Goal: Information Seeking & Learning: Check status

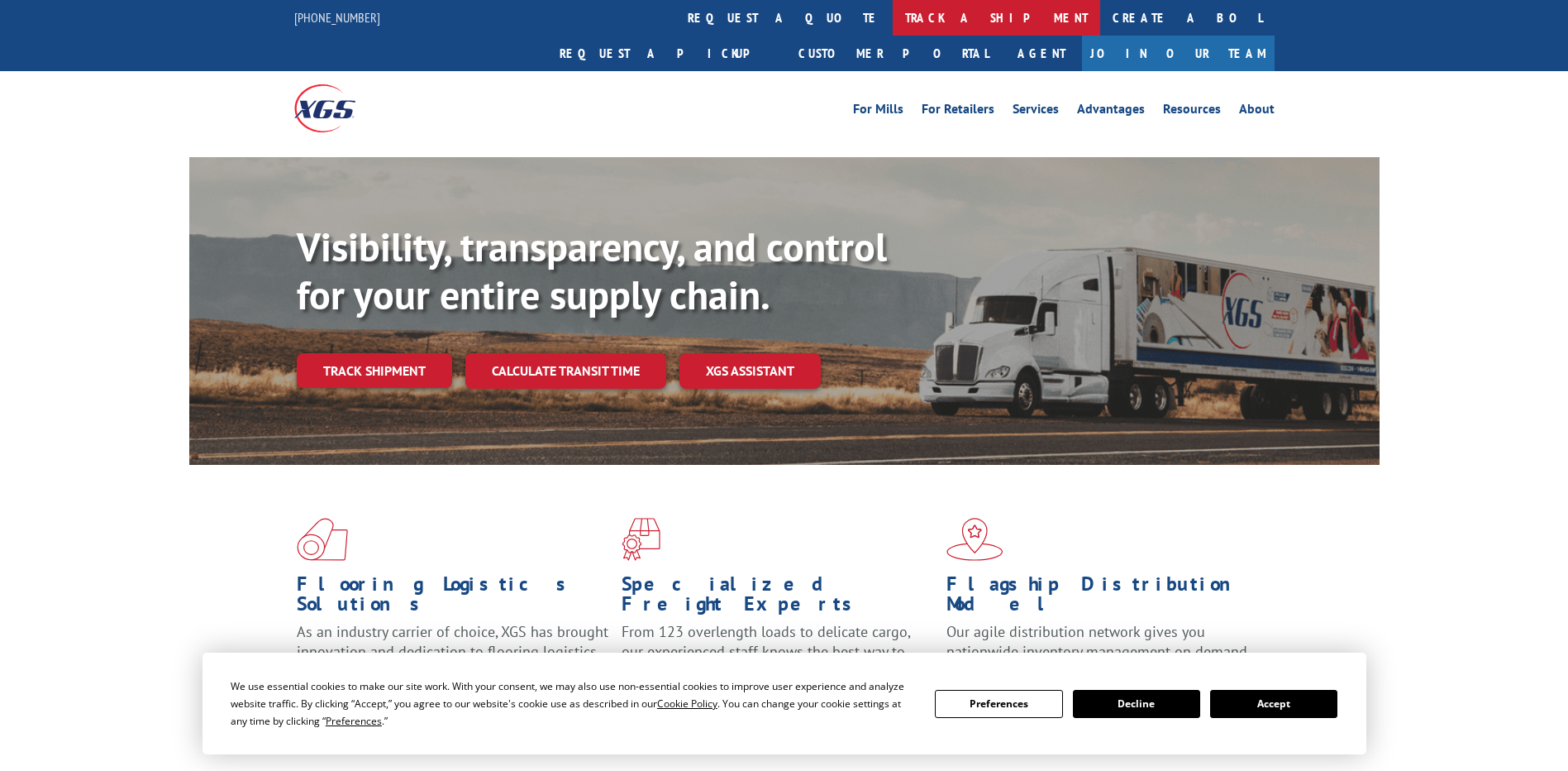
click at [893, 19] on link "track a shipment" at bounding box center [996, 18] width 208 height 35
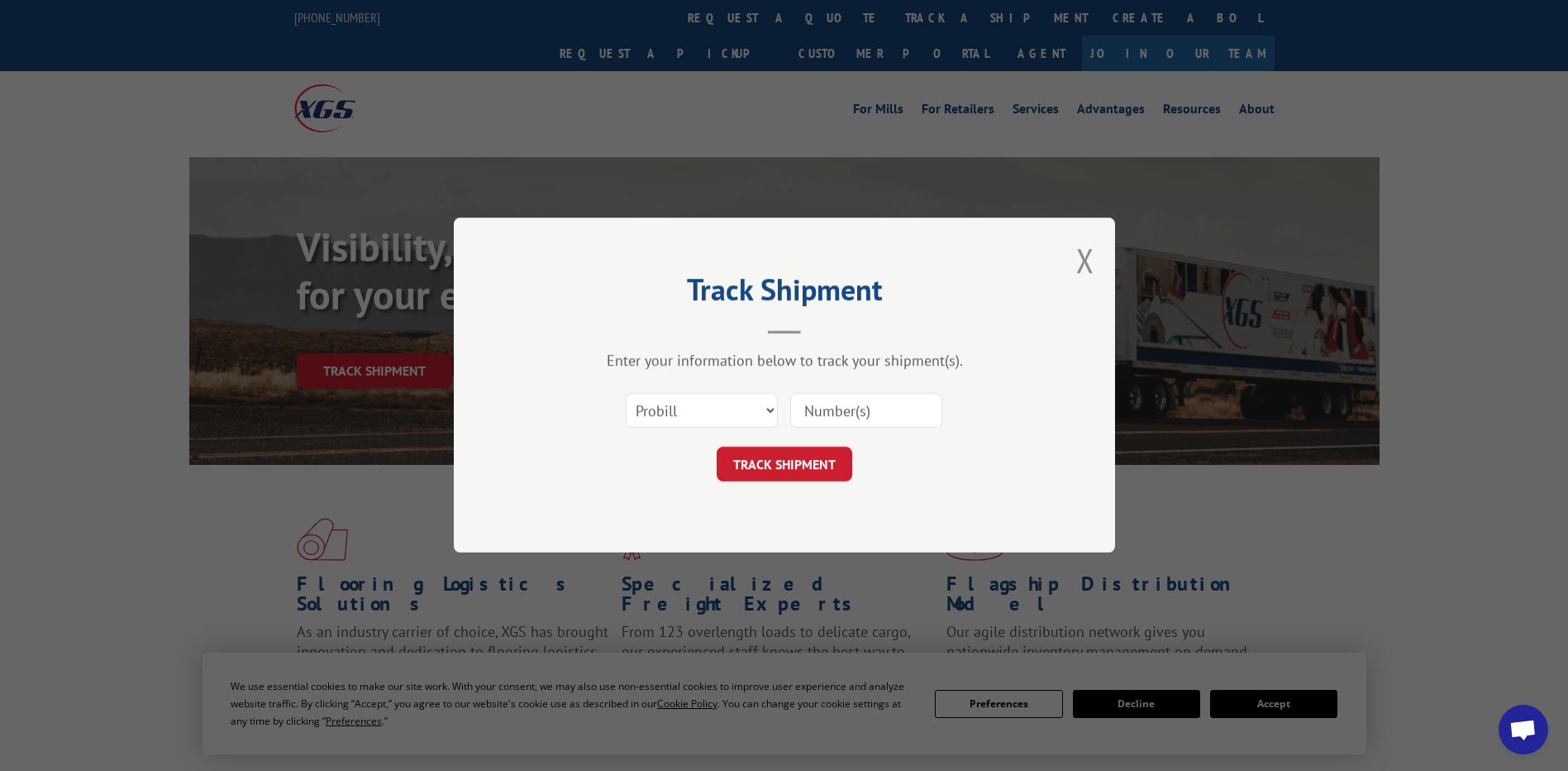
click at [845, 413] on input at bounding box center [866, 411] width 152 height 35
paste input "17595638"
type input "17595638"
click at [813, 467] on button "TRACK SHIPMENT" at bounding box center [784, 465] width 136 height 35
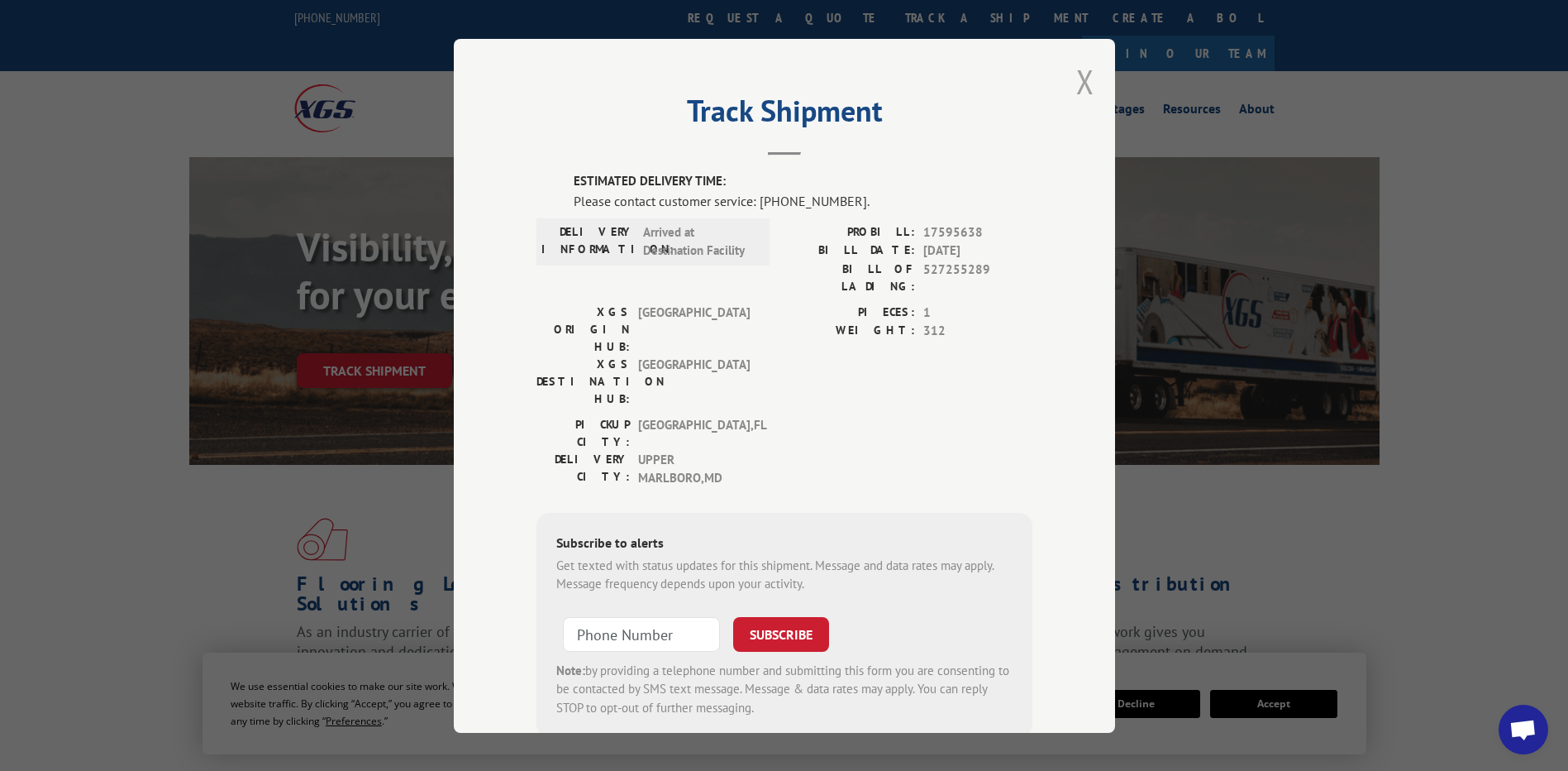
click at [1078, 80] on button "Close modal" at bounding box center [1085, 81] width 19 height 44
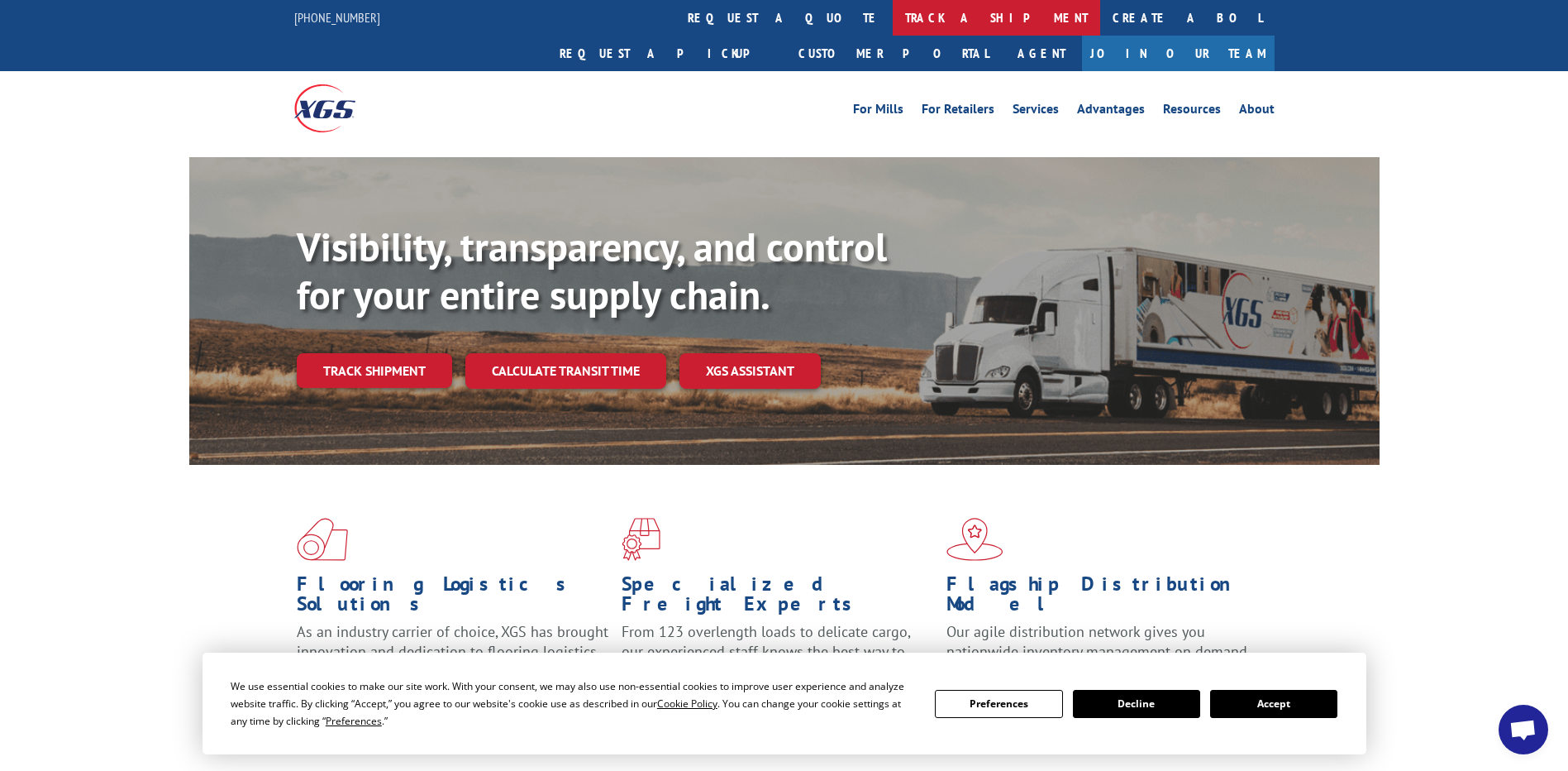
click at [893, 25] on link "track a shipment" at bounding box center [996, 18] width 208 height 35
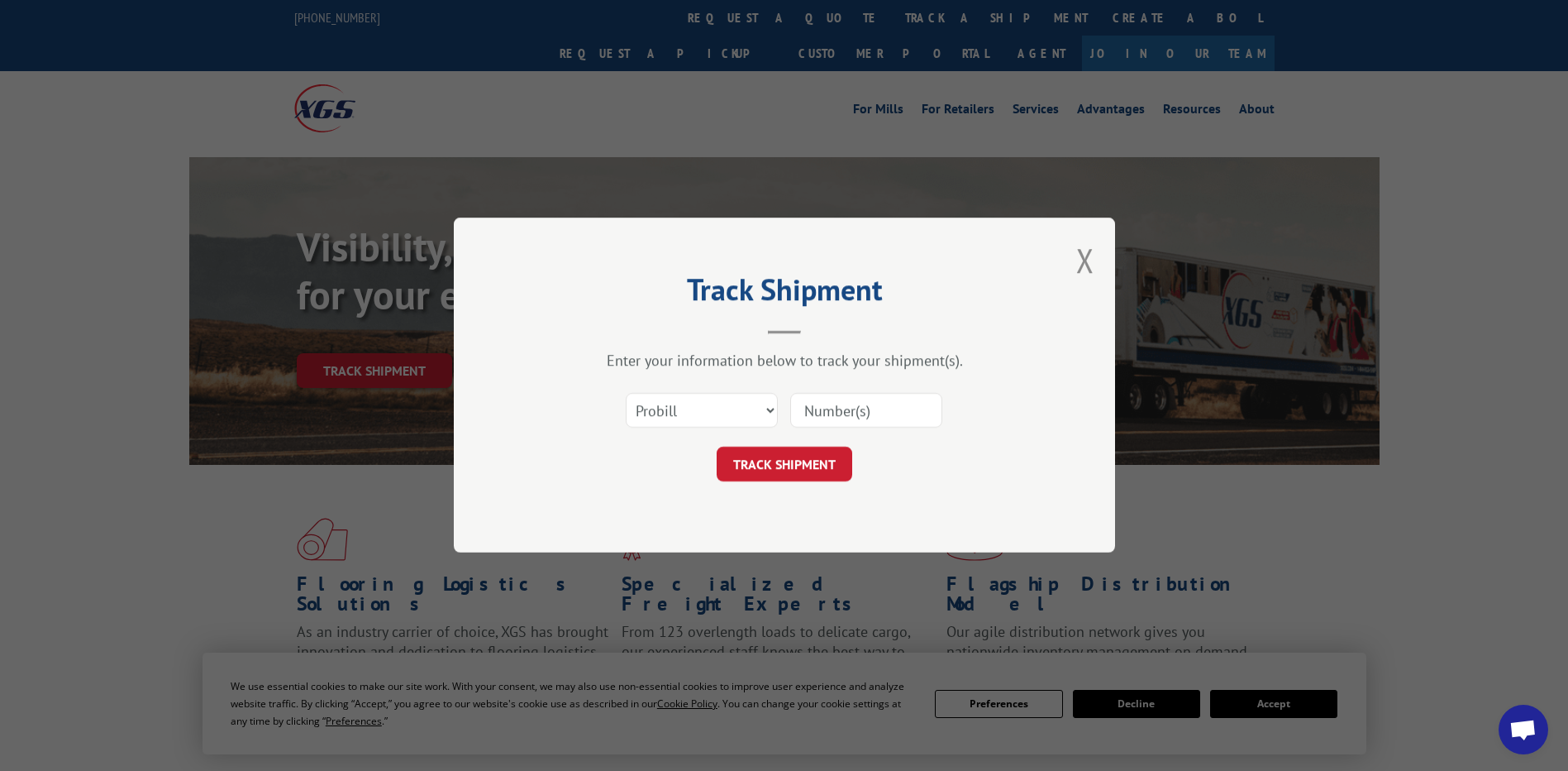
click at [816, 408] on input at bounding box center [866, 411] width 152 height 35
paste input "17603630"
type input "17603630"
click at [794, 469] on button "TRACK SHIPMENT" at bounding box center [784, 465] width 136 height 35
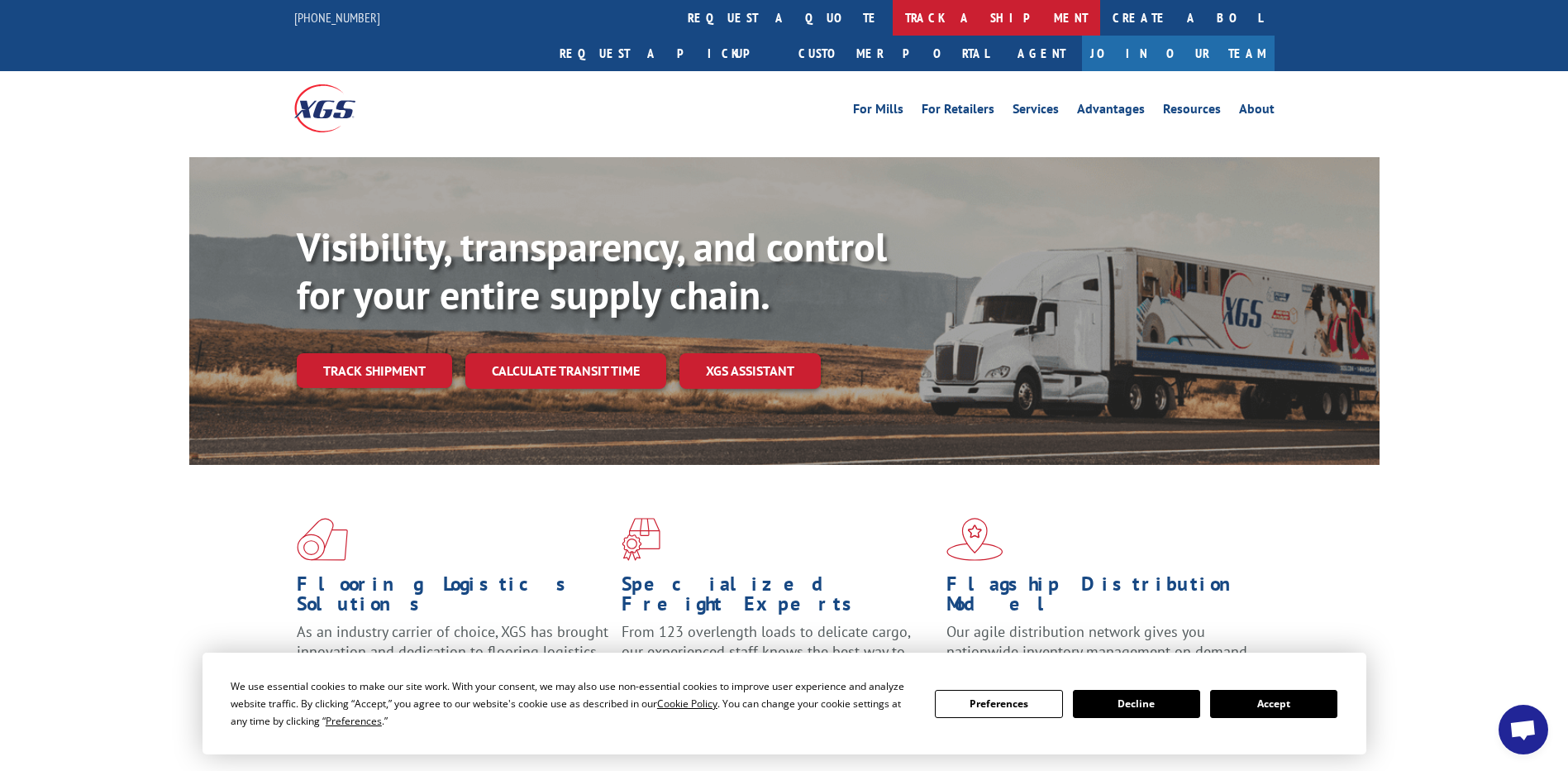
click at [893, 14] on link "track a shipment" at bounding box center [996, 18] width 208 height 35
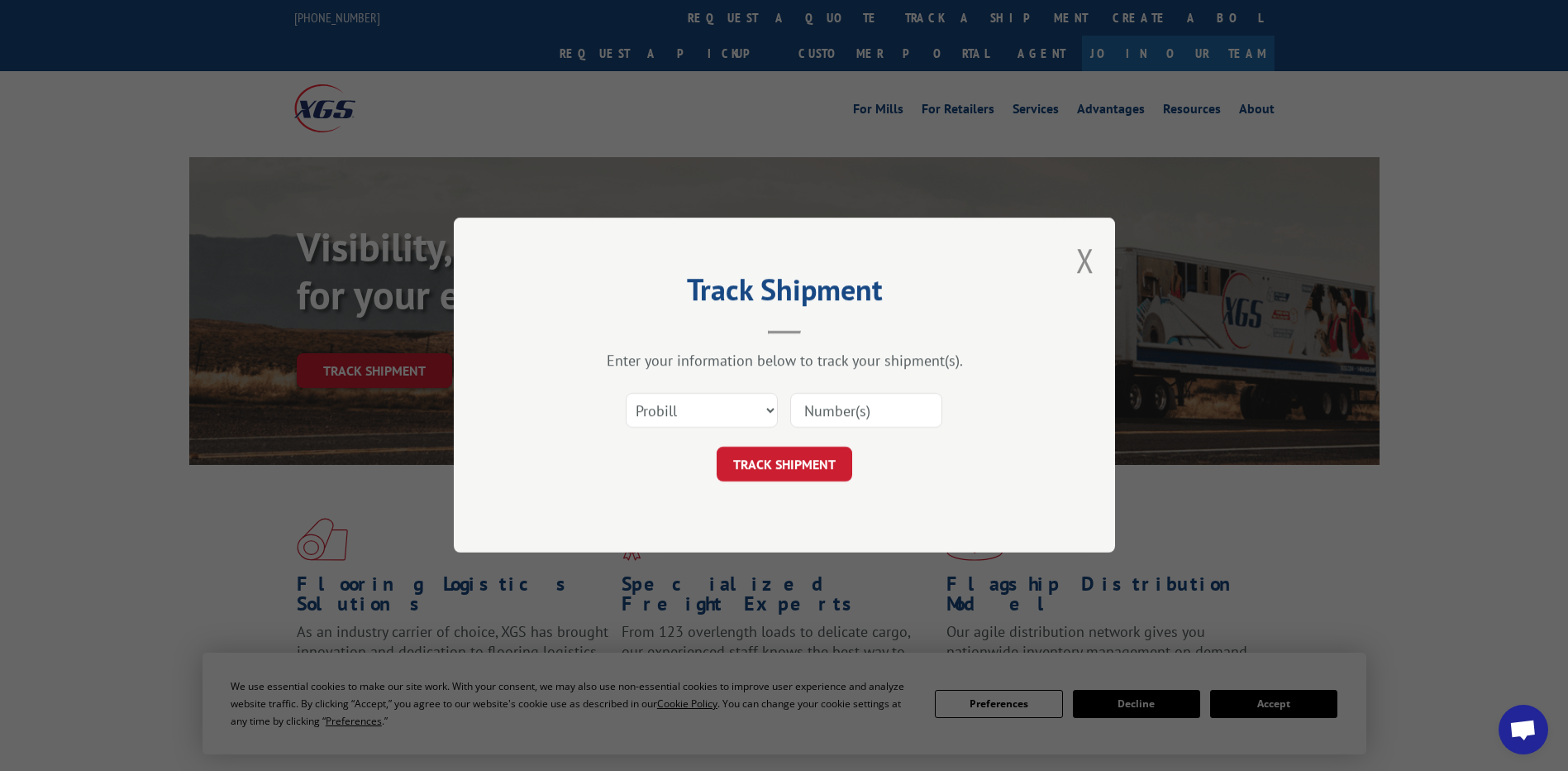
click at [831, 413] on input at bounding box center [866, 411] width 152 height 35
paste input "17603629"
type input "17603629"
click at [811, 467] on button "TRACK SHIPMENT" at bounding box center [784, 465] width 136 height 35
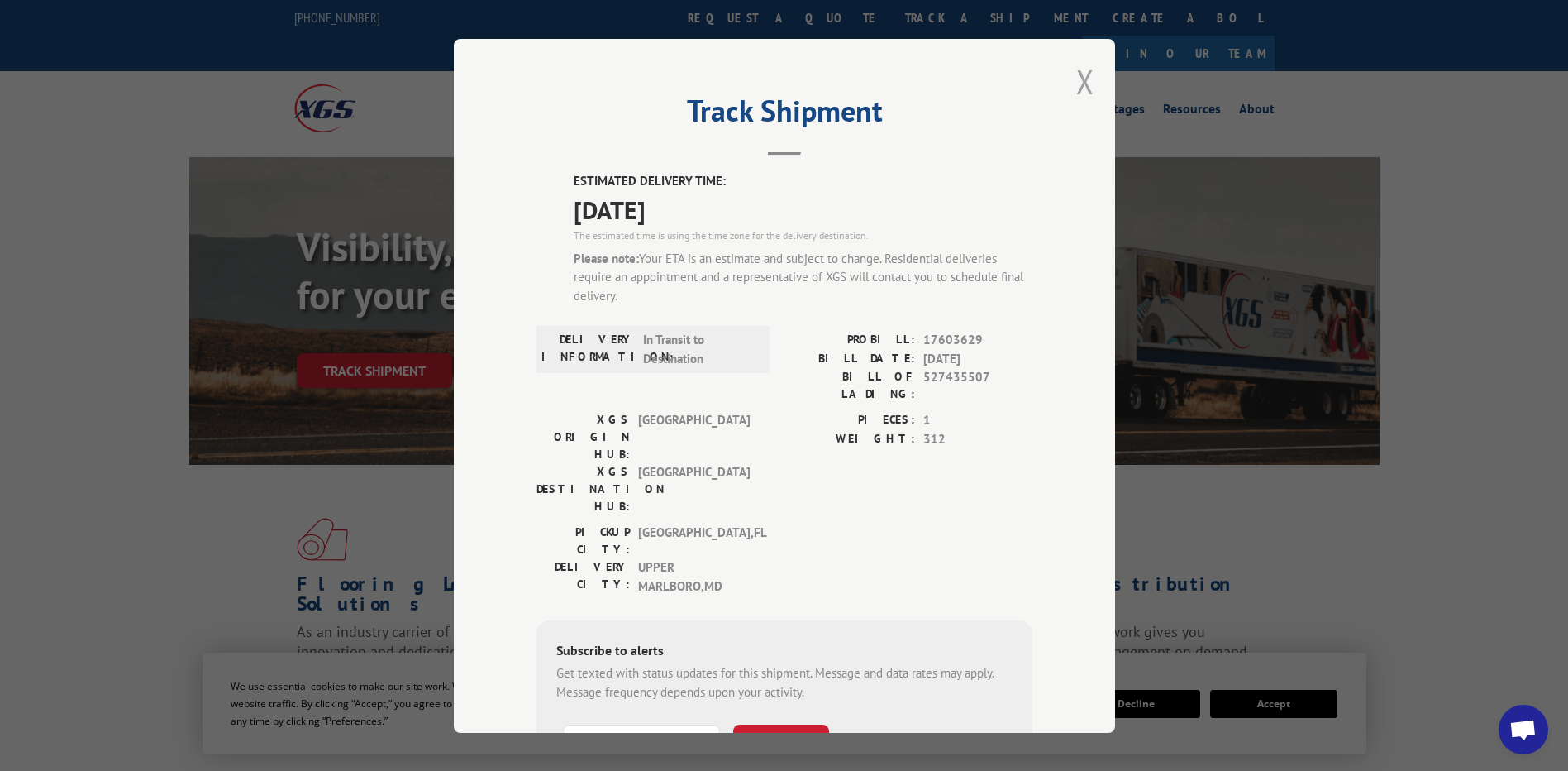
click at [1082, 79] on button "Close modal" at bounding box center [1085, 81] width 19 height 44
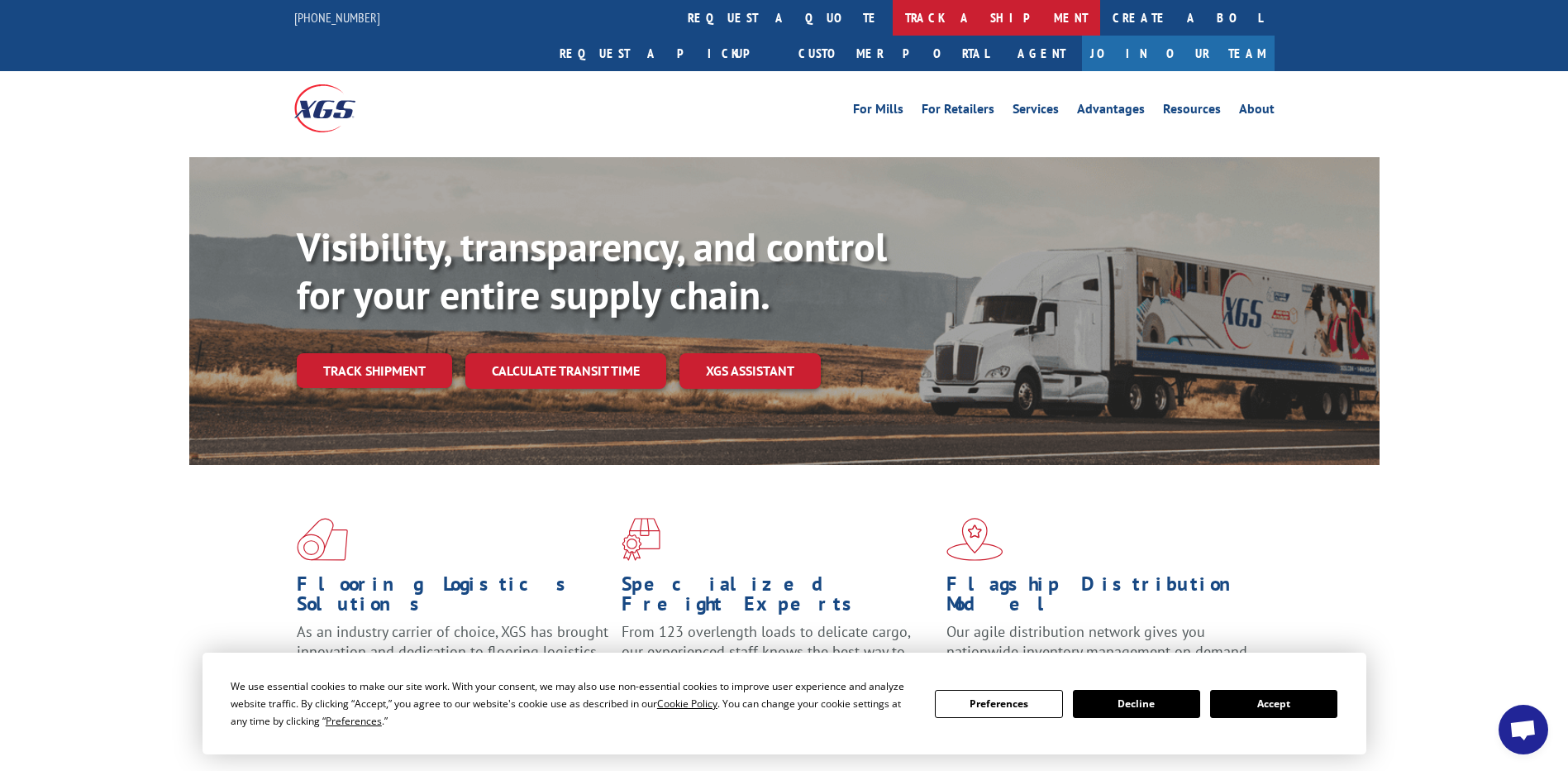
click at [893, 16] on link "track a shipment" at bounding box center [996, 18] width 208 height 35
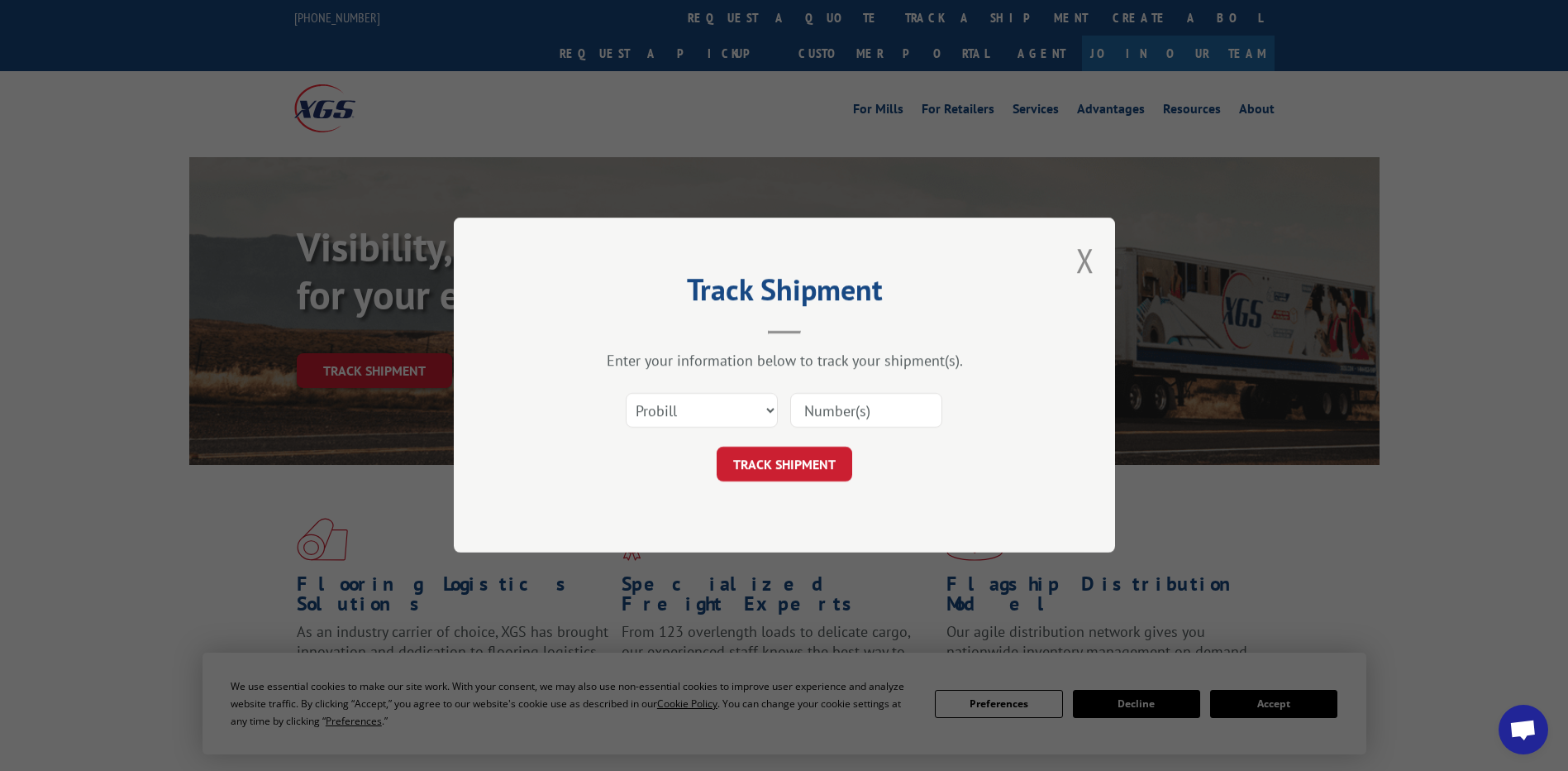
click at [824, 417] on input at bounding box center [866, 411] width 152 height 35
paste input "17603631"
type input "17603631"
click at [810, 467] on button "TRACK SHIPMENT" at bounding box center [784, 465] width 136 height 35
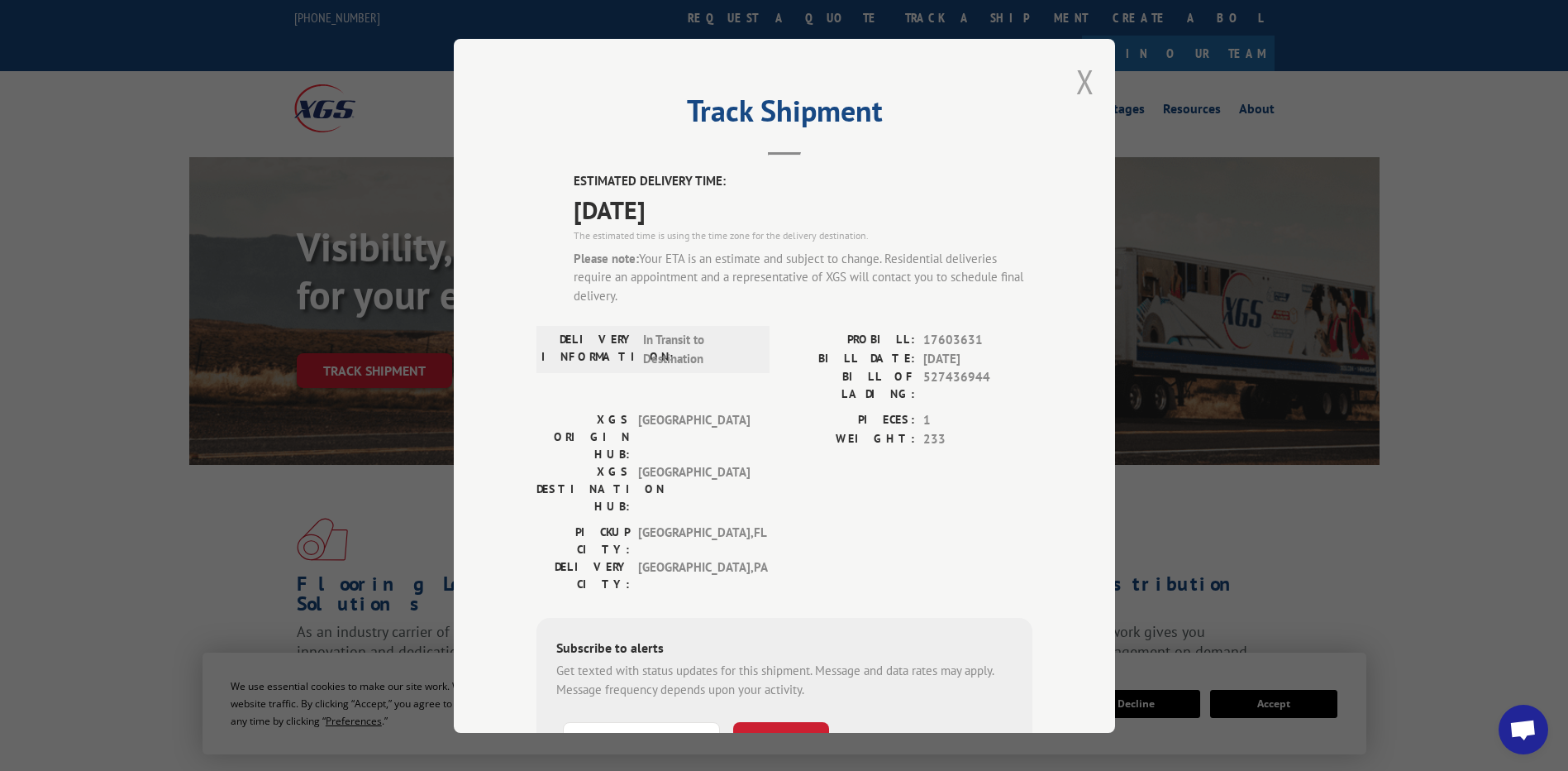
click at [1076, 83] on button "Close modal" at bounding box center [1085, 81] width 19 height 44
